Goal: Task Accomplishment & Management: Manage account settings

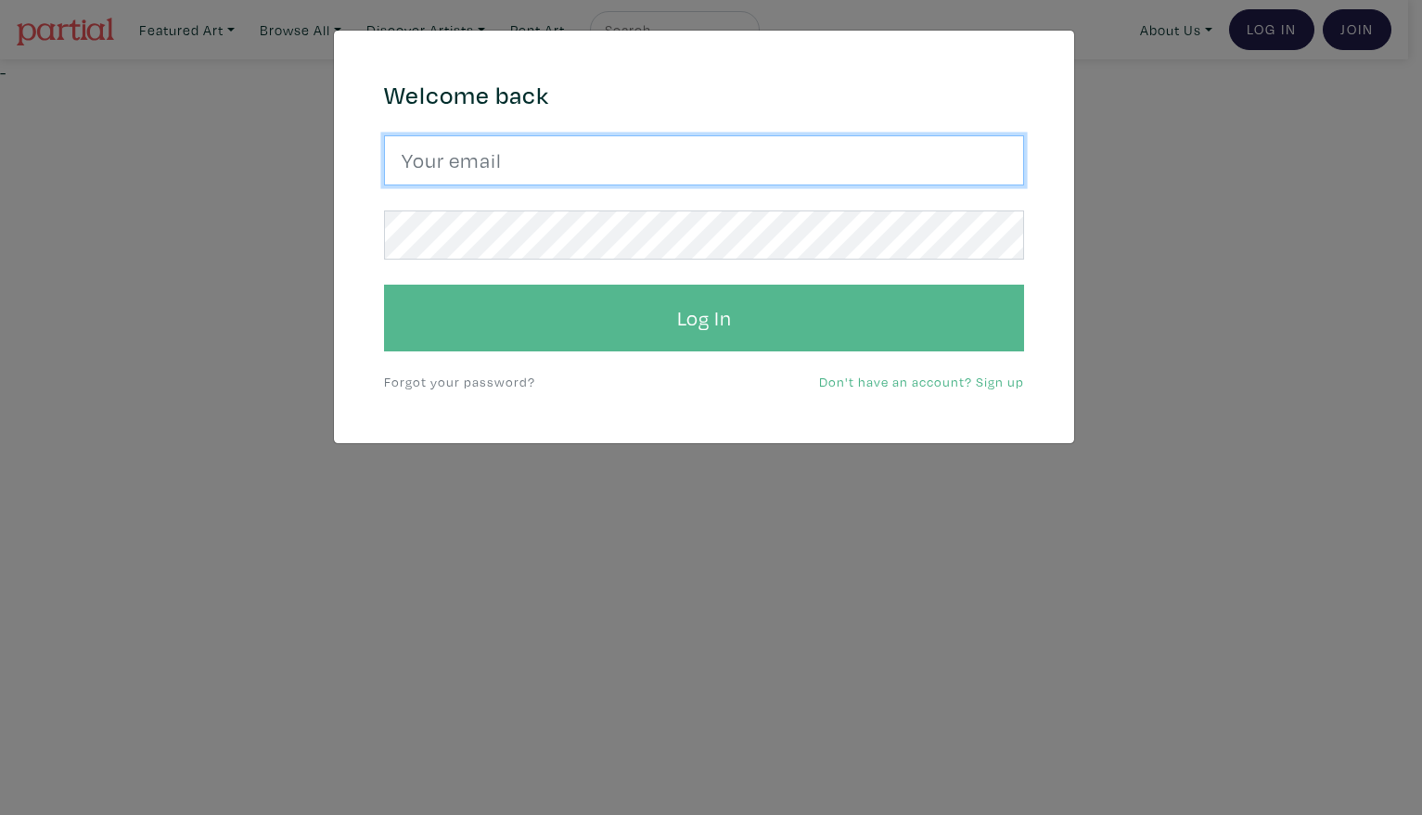
type input "Harley.yang@gmail.com"
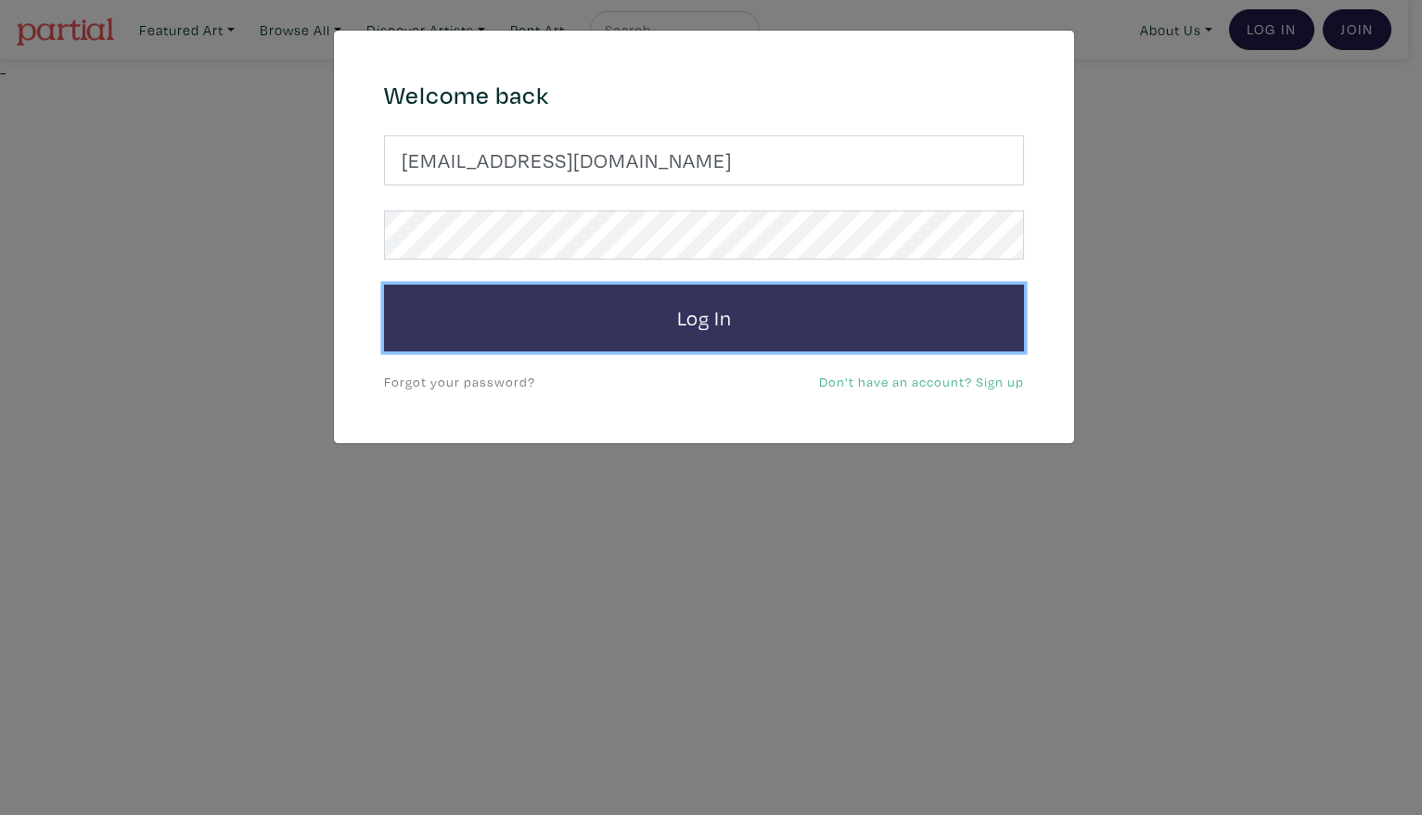
click at [713, 337] on button "Log In" at bounding box center [704, 318] width 640 height 67
